Goal: Information Seeking & Learning: Learn about a topic

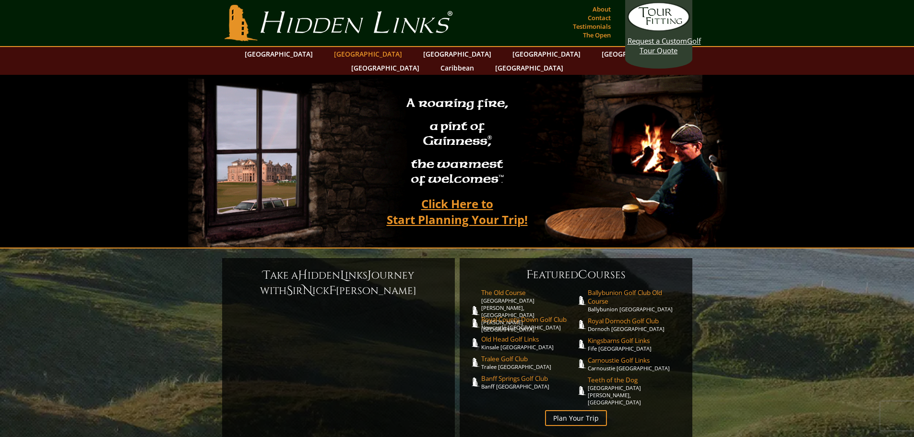
click at [358, 53] on link "[GEOGRAPHIC_DATA]" at bounding box center [368, 54] width 78 height 14
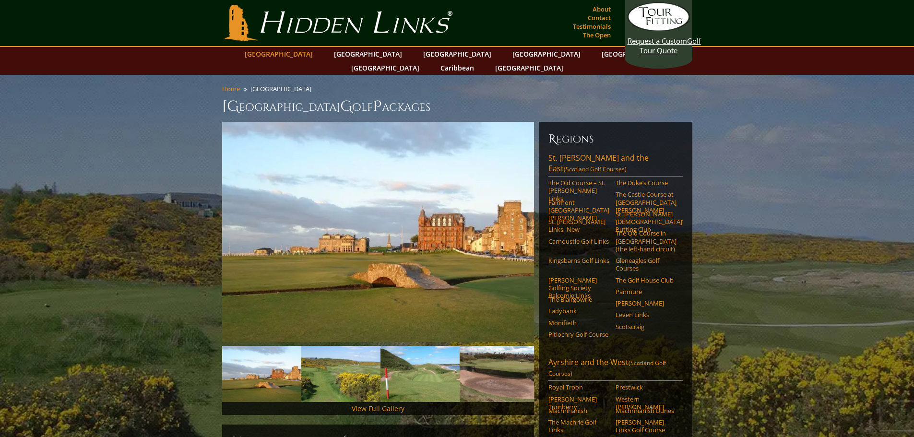
click at [302, 58] on link "[GEOGRAPHIC_DATA]" at bounding box center [279, 54] width 78 height 14
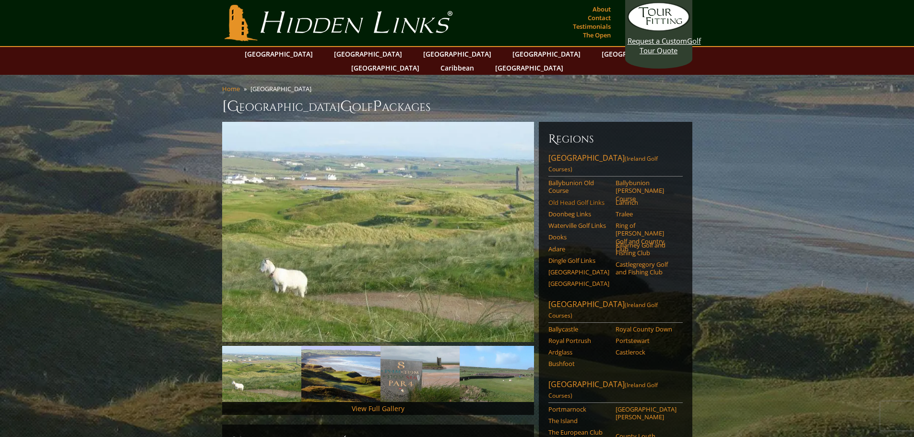
click at [581, 199] on link "Old Head Golf Links" at bounding box center [578, 203] width 61 height 8
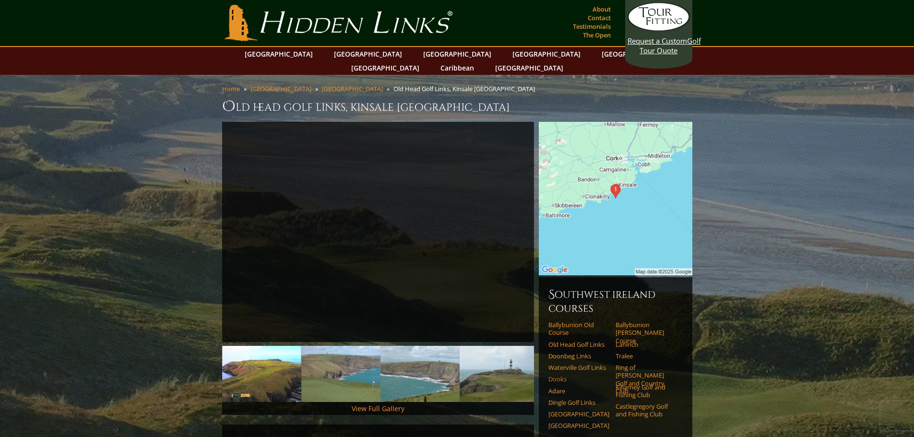
click at [558, 375] on link "Dooks" at bounding box center [578, 379] width 61 height 8
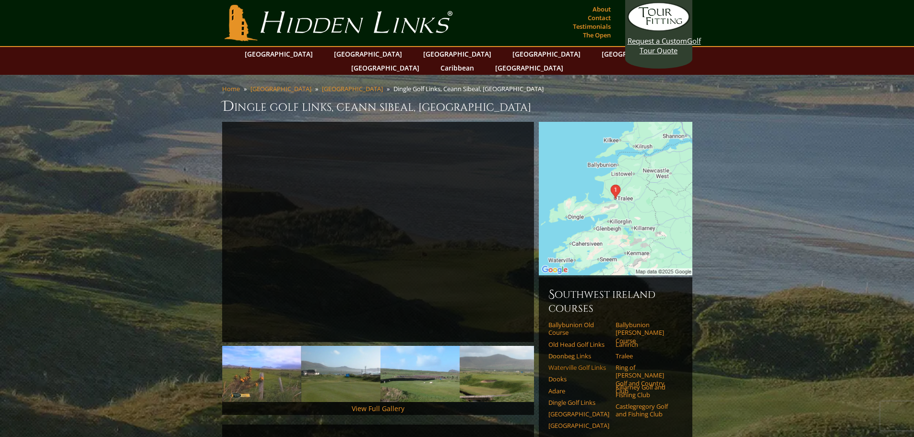
click at [572, 363] on link "Waterville Golf Links" at bounding box center [578, 367] width 61 height 8
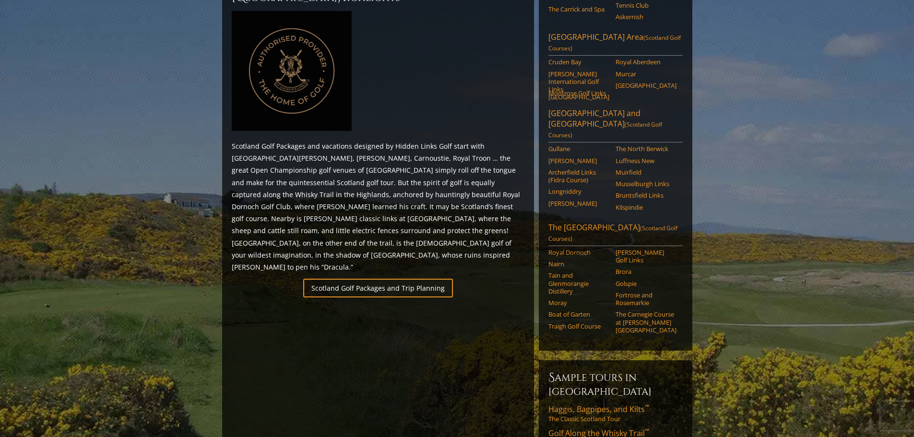
scroll to position [480, 0]
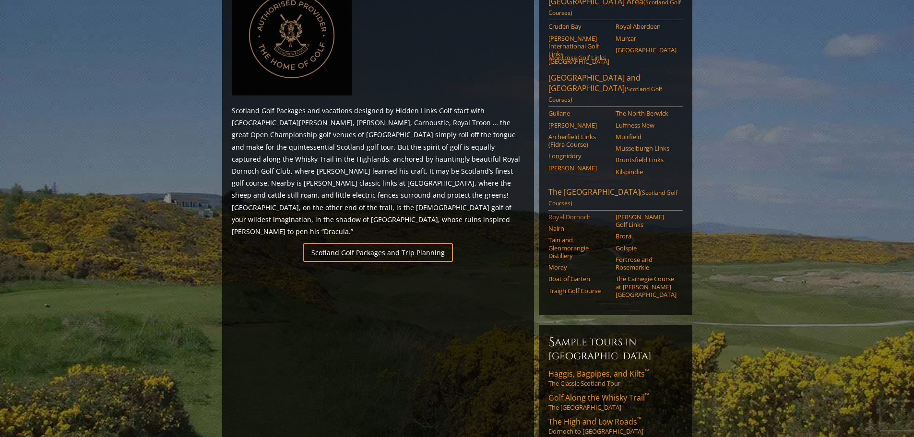
click at [579, 213] on link "Royal Dornoch" at bounding box center [578, 217] width 61 height 8
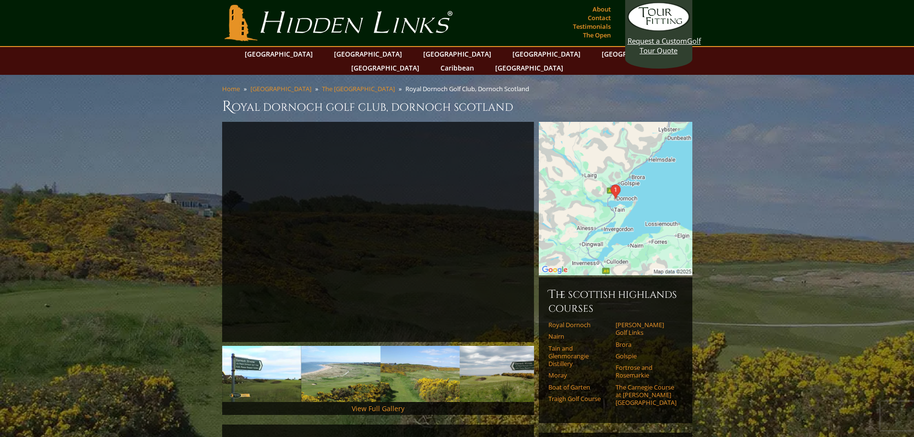
drag, startPoint x: 238, startPoint y: 330, endPoint x: 164, endPoint y: 330, distance: 74.3
click at [624, 383] on link "The Carnegie Course at [PERSON_NAME][GEOGRAPHIC_DATA]" at bounding box center [645, 394] width 61 height 23
click at [291, 26] on link "Hidden Links Golf" at bounding box center [338, 23] width 233 height 36
